Goal: Information Seeking & Learning: Learn about a topic

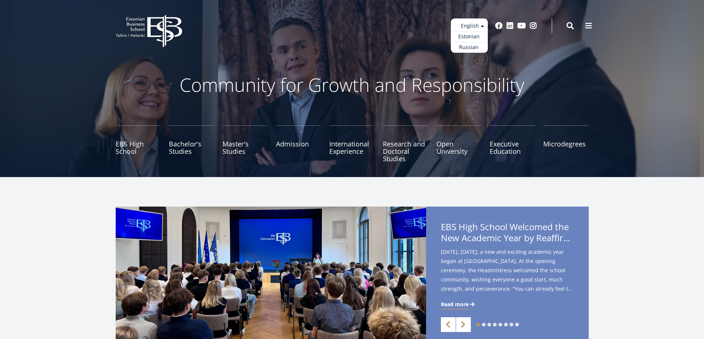
click at [479, 23] on ul "Estonian English Russian" at bounding box center [469, 35] width 37 height 34
click at [232, 151] on link "Master's Studies" at bounding box center [244, 144] width 45 height 37
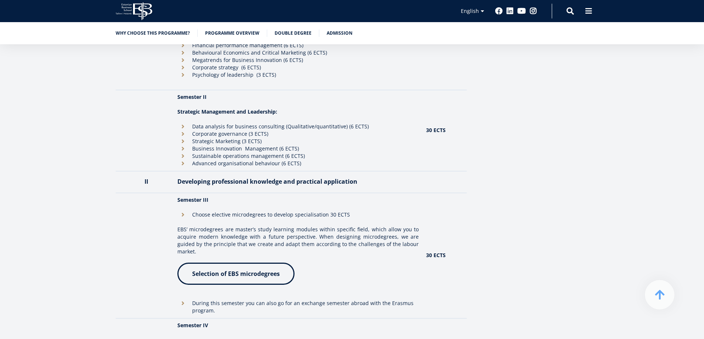
scroll to position [791, 0]
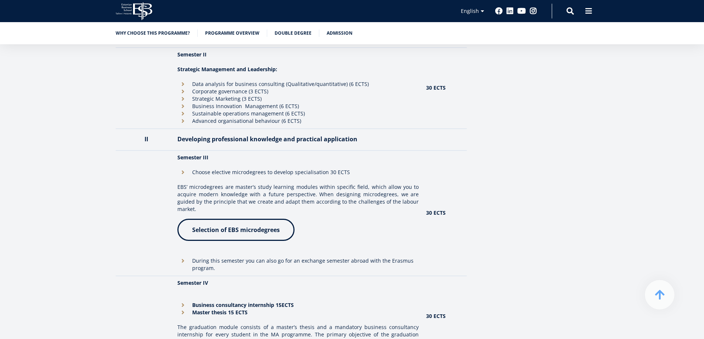
click at [246, 226] on span "Selection of EBS microdegrees" at bounding box center [236, 230] width 88 height 8
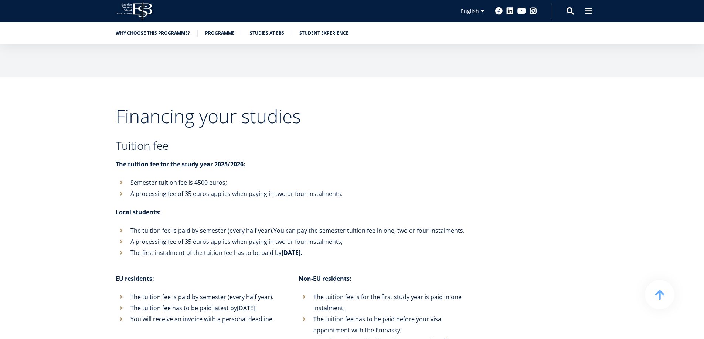
scroll to position [2770, 0]
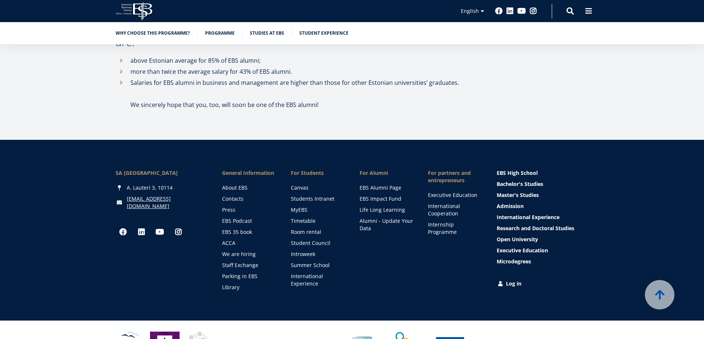
drag, startPoint x: 377, startPoint y: 273, endPoint x: 373, endPoint y: 274, distance: 4.1
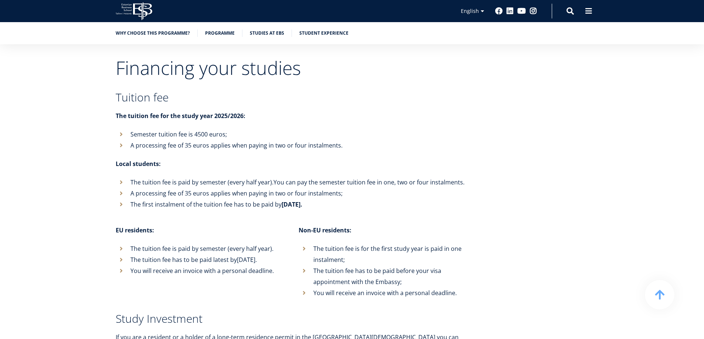
scroll to position [0, 0]
